Goal: Navigation & Orientation: Find specific page/section

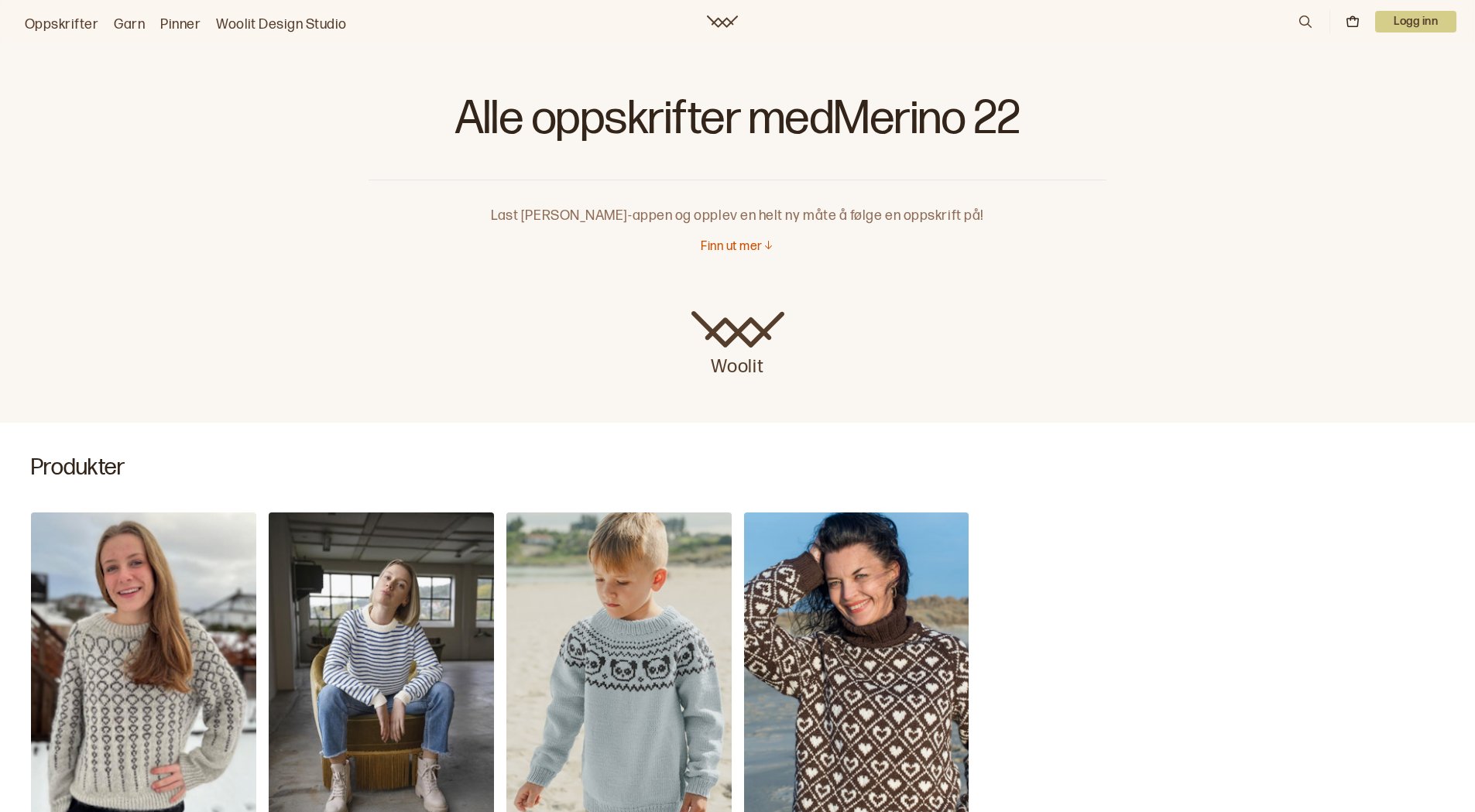
click at [728, 250] on p "Finn ut mer" at bounding box center [731, 247] width 61 height 16
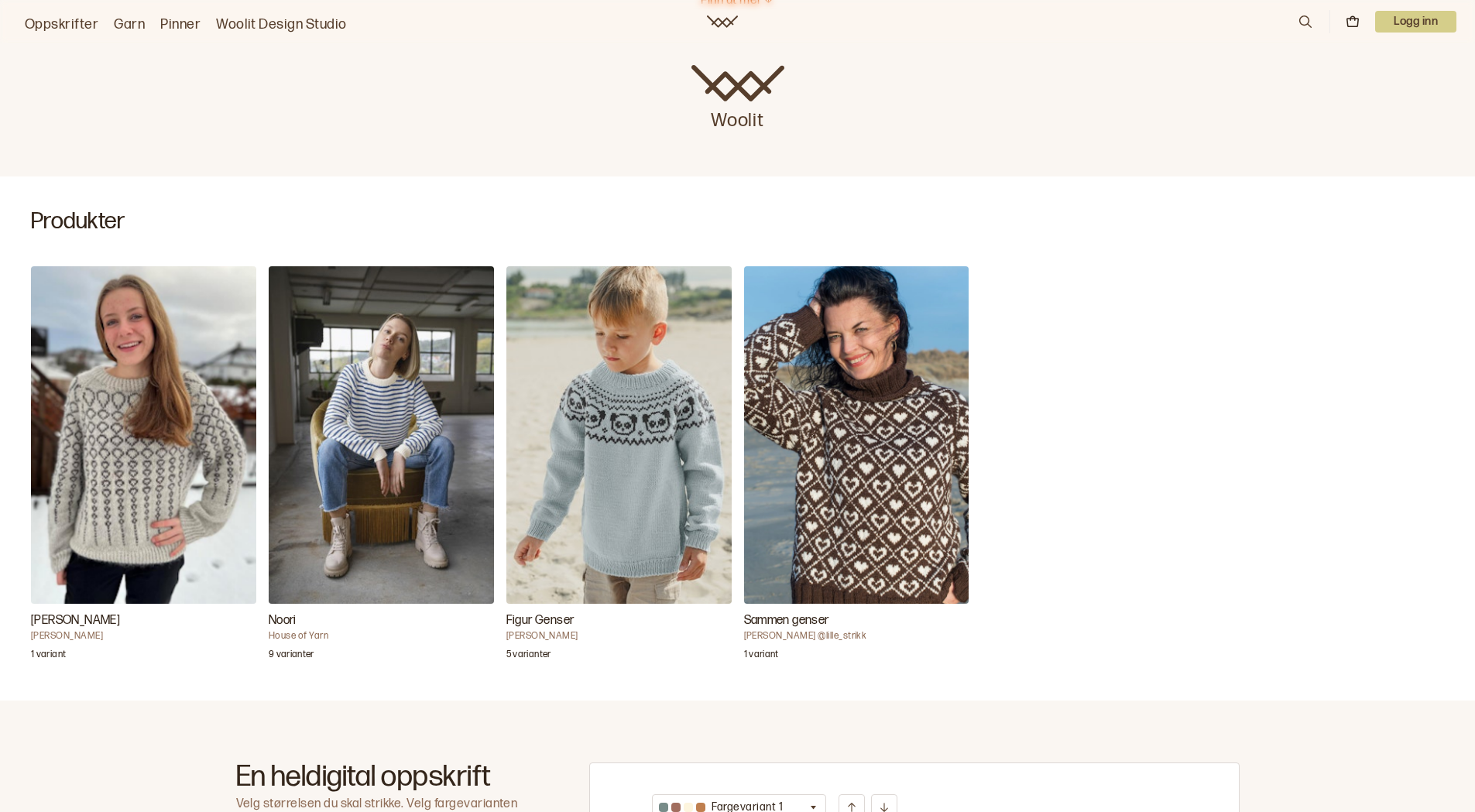
scroll to position [324, 0]
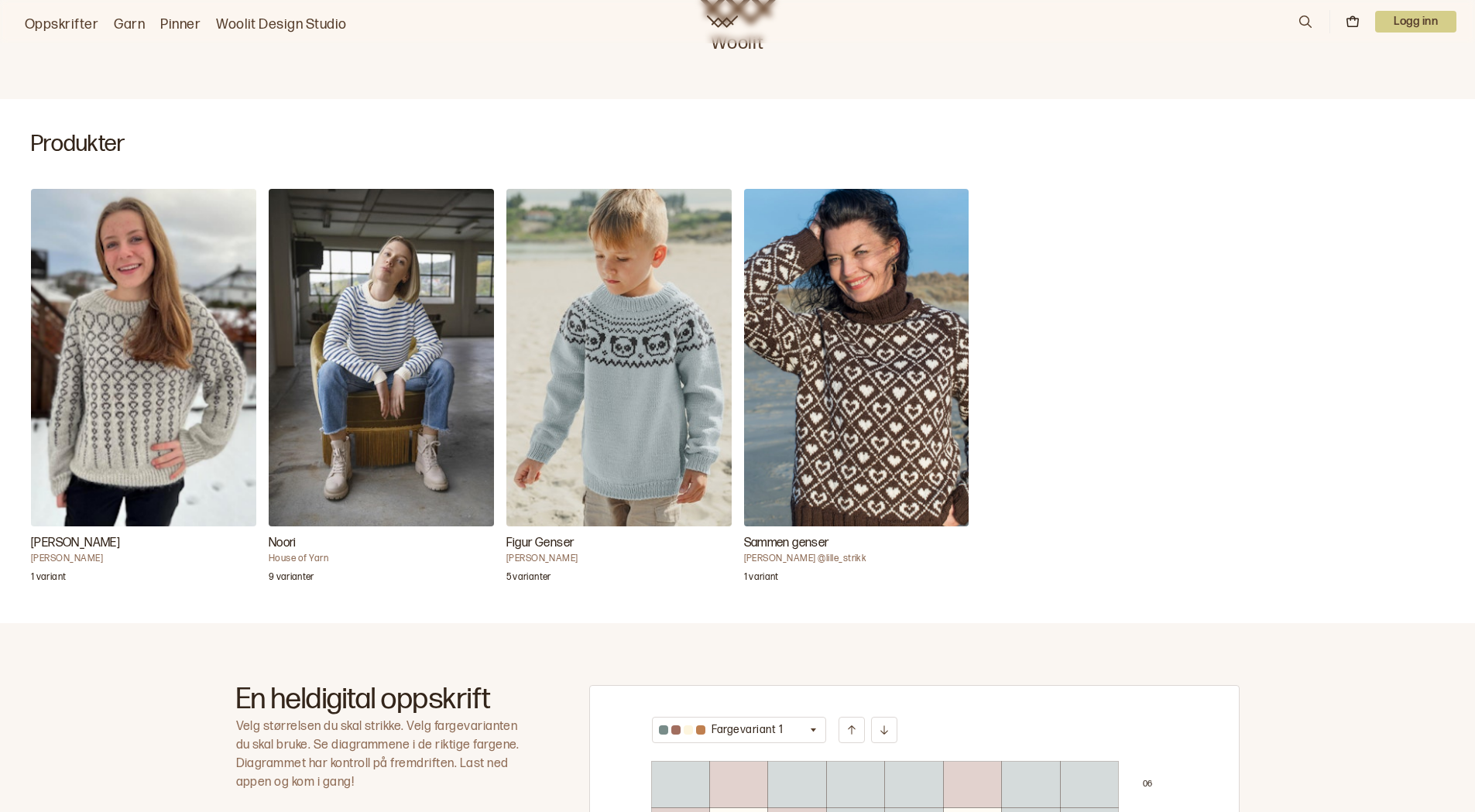
click at [607, 425] on img "Figur Genser" at bounding box center [619, 357] width 226 height 338
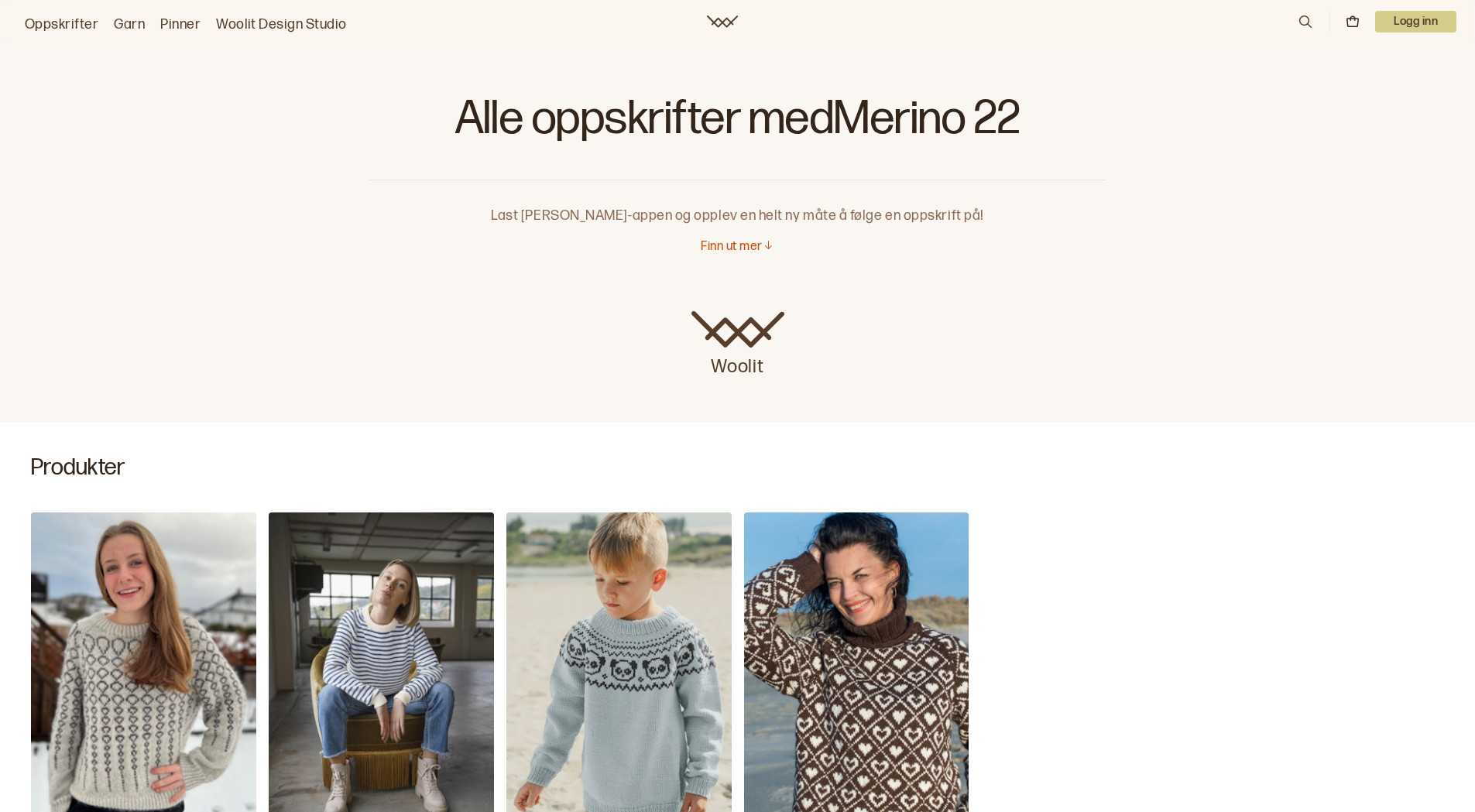
click at [65, 25] on link "Oppskrifter" at bounding box center [61, 24] width 73 height 22
click at [710, 248] on p "Finn ut mer" at bounding box center [731, 247] width 61 height 16
click at [123, 25] on link "Garn" at bounding box center [129, 24] width 31 height 22
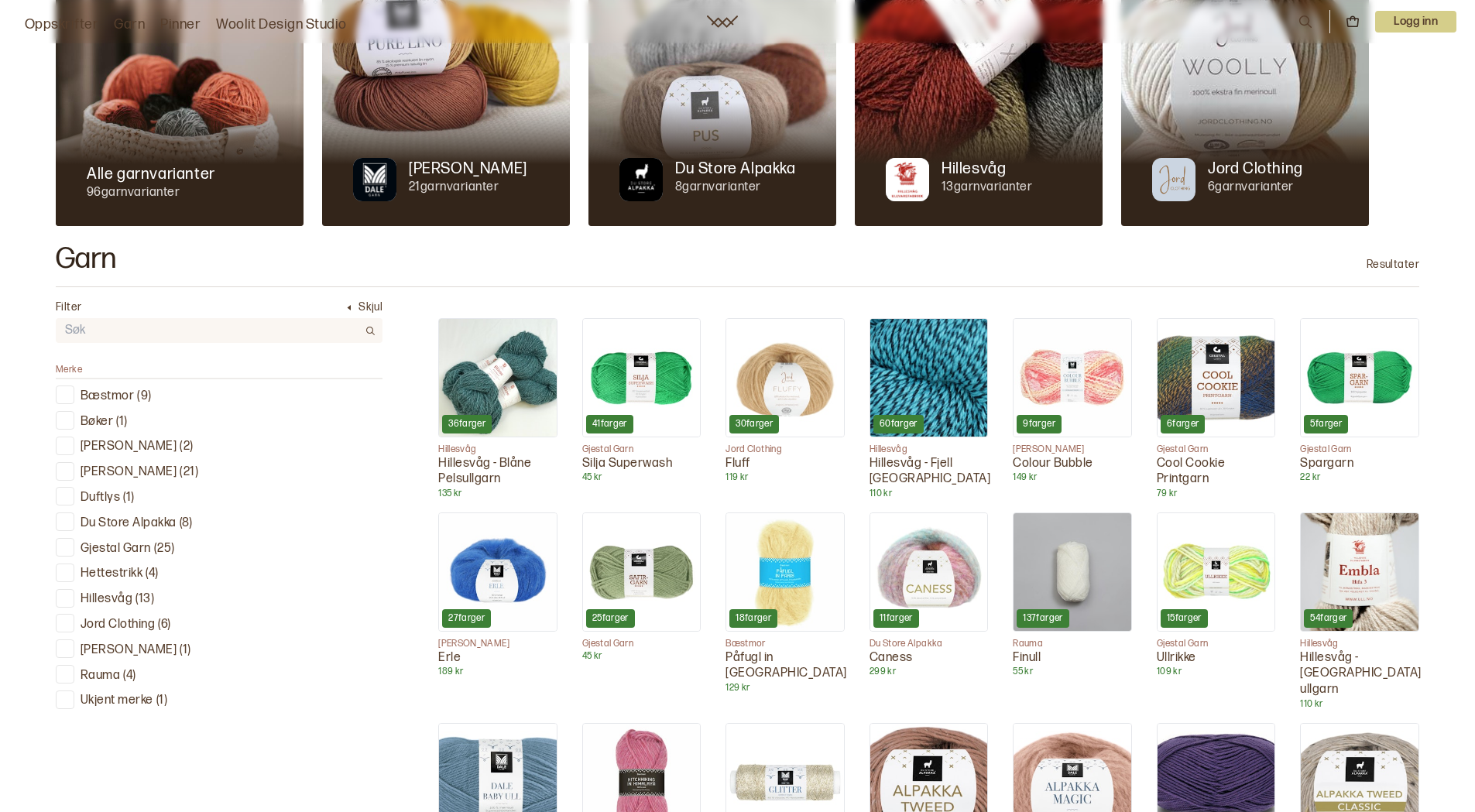
scroll to position [309, 0]
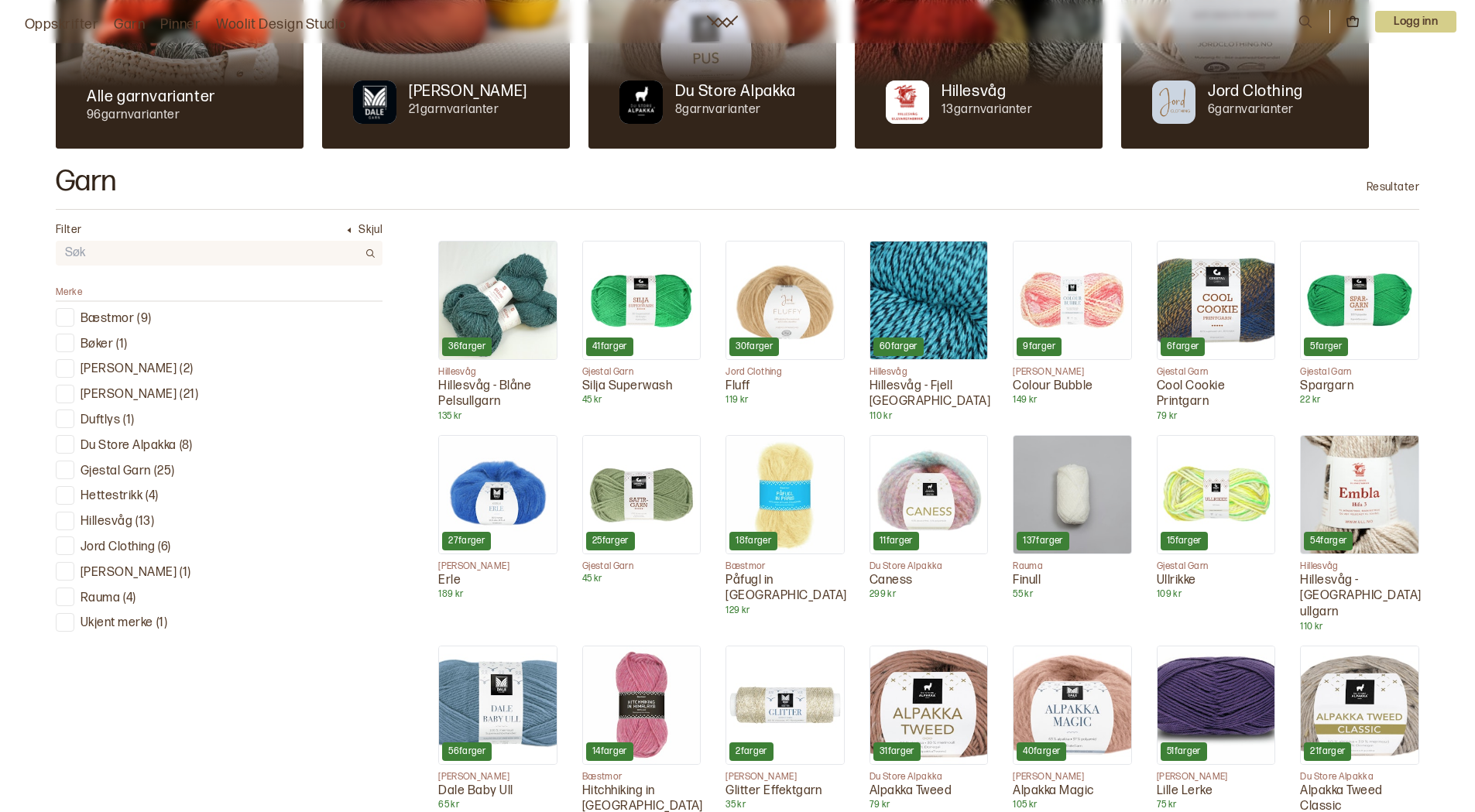
click at [69, 392] on div at bounding box center [65, 393] width 15 height 15
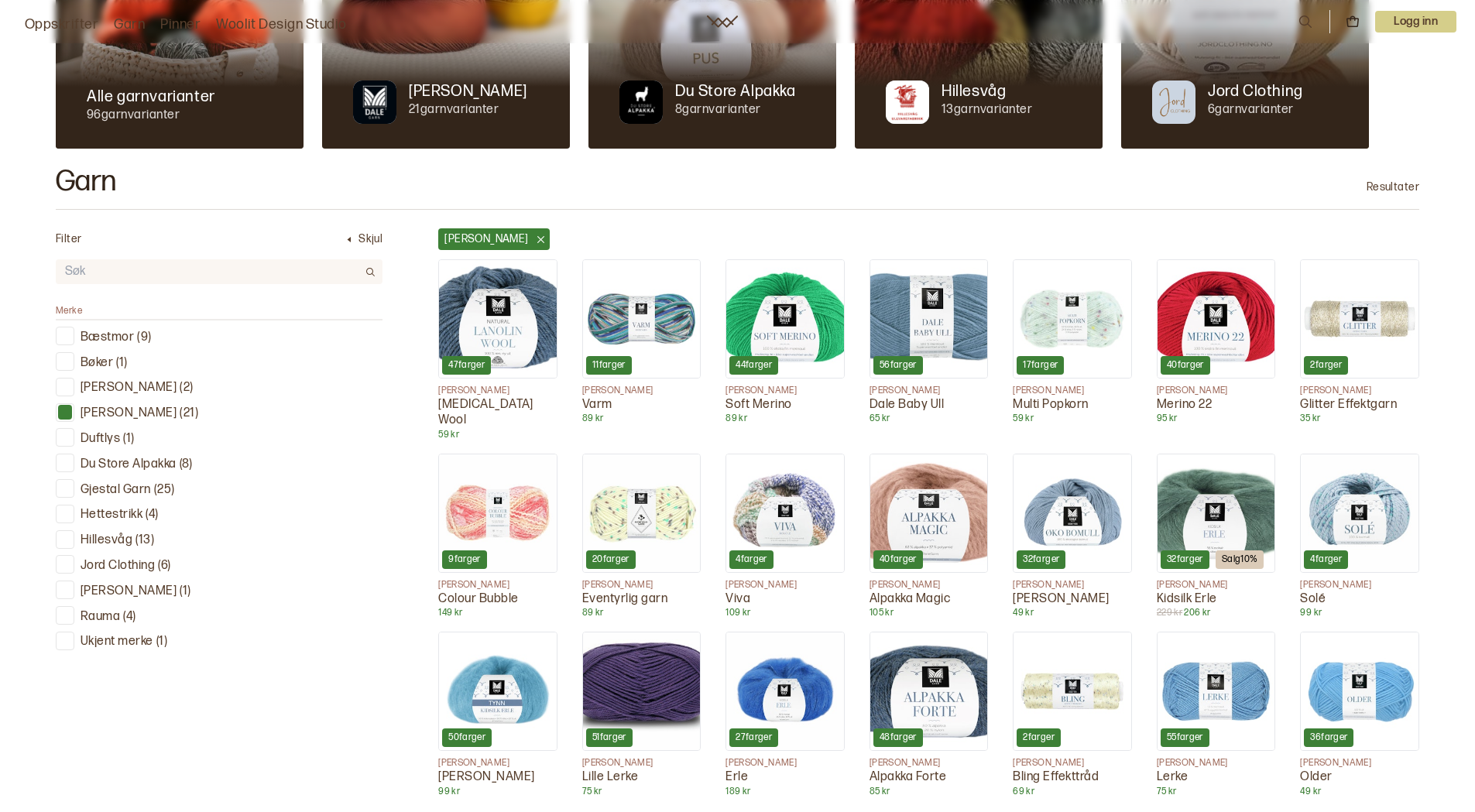
click at [1192, 406] on p "Merino 22" at bounding box center [1217, 405] width 119 height 16
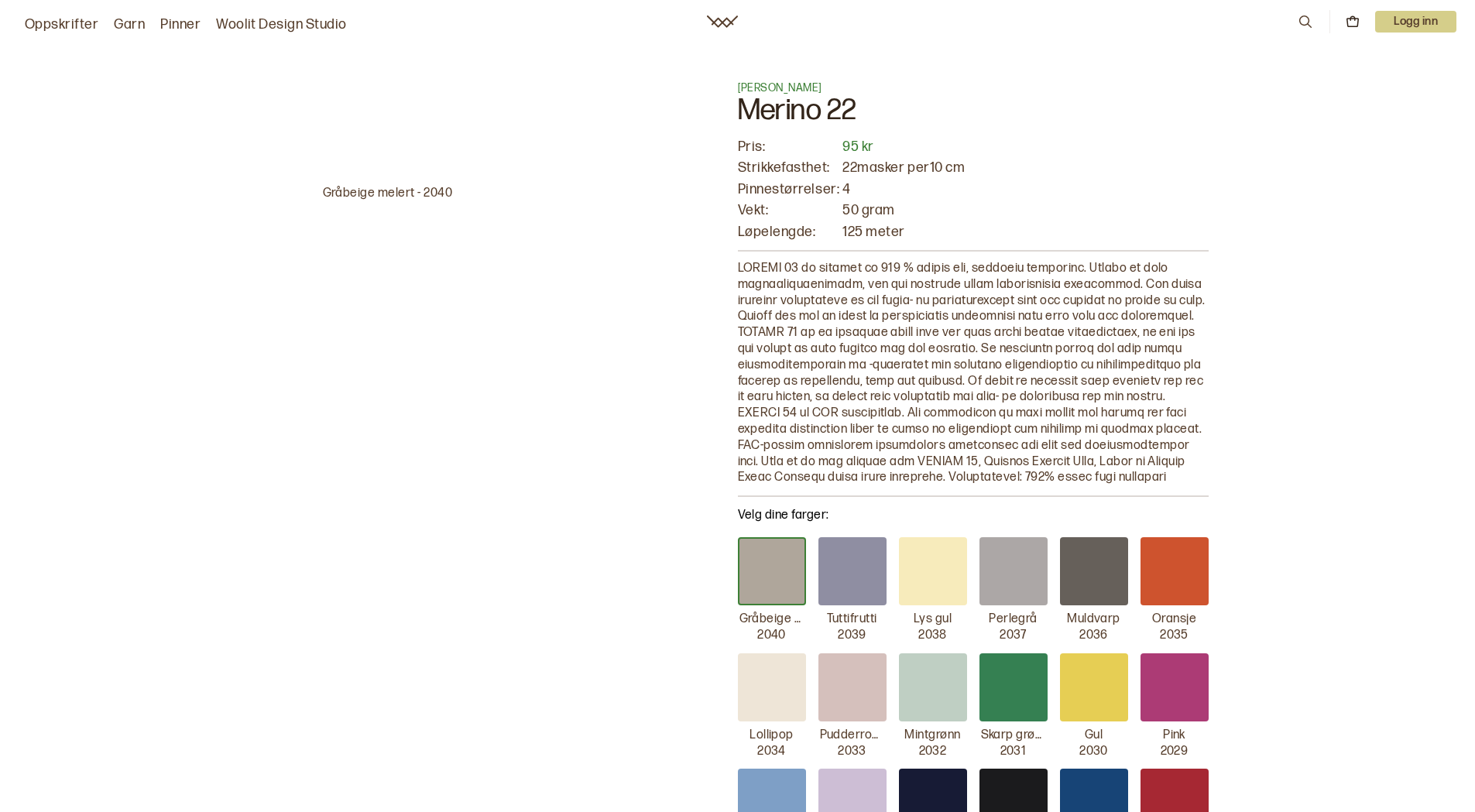
scroll to position [309, 0]
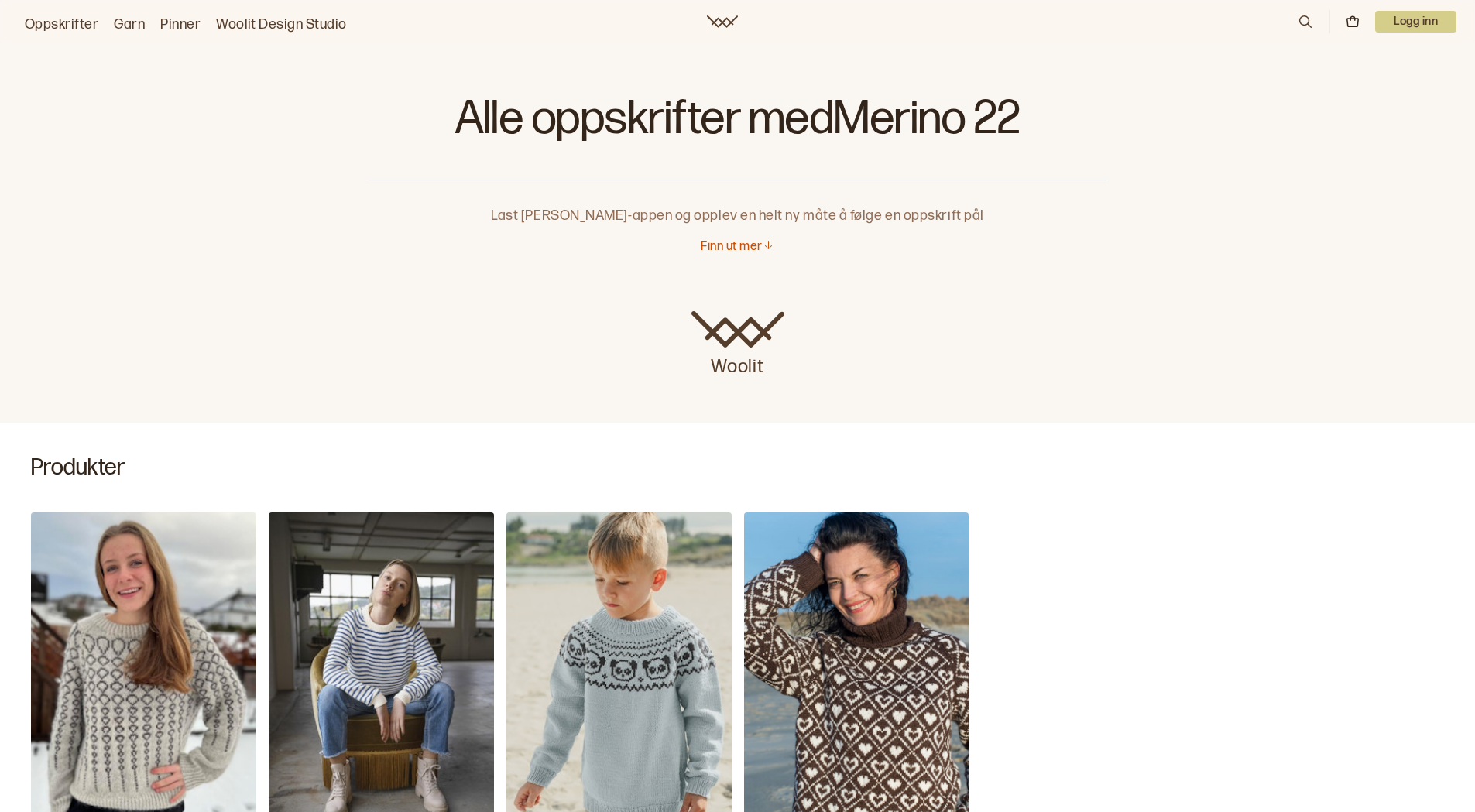
click at [53, 22] on link "Oppskrifter" at bounding box center [61, 24] width 73 height 22
